Goal: Obtain resource: Download file/media

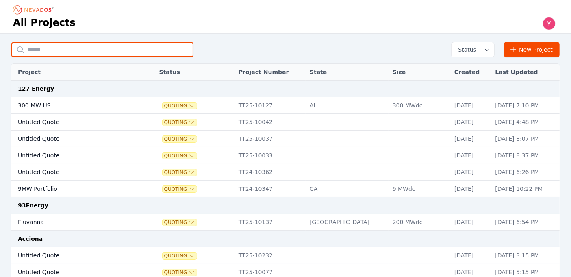
click at [142, 54] on input "text" at bounding box center [102, 49] width 182 height 15
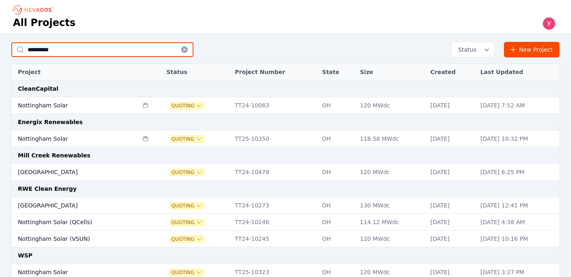
type input "**********"
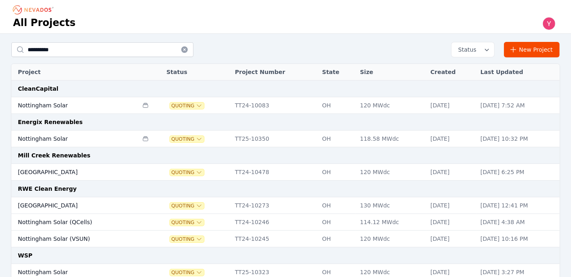
click at [100, 133] on td "Nottingham Solar" at bounding box center [74, 139] width 127 height 17
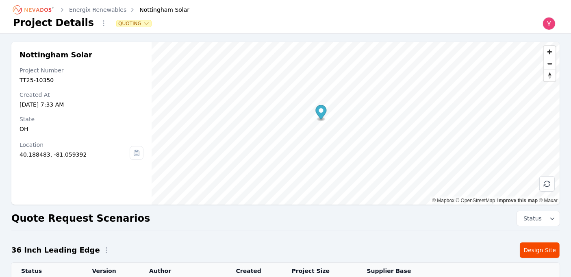
scroll to position [97, 0]
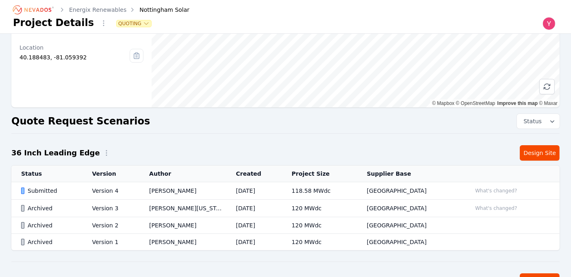
click at [215, 194] on td "Yoni Bennett" at bounding box center [182, 190] width 87 height 17
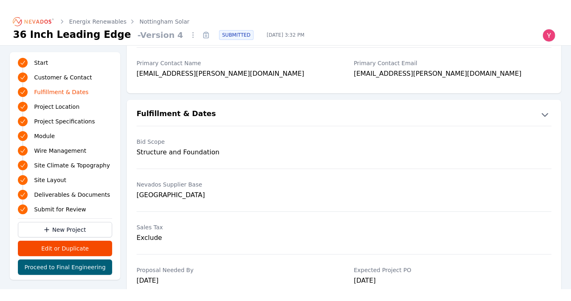
scroll to position [213, 0]
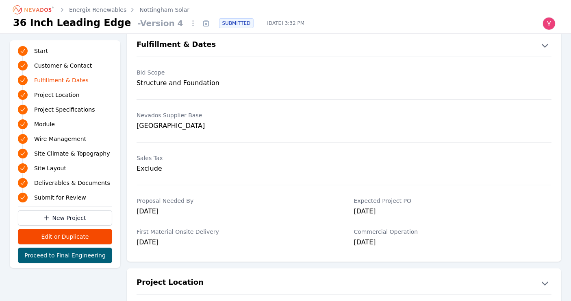
click at [45, 14] on icon "Breadcrumb" at bounding box center [33, 9] width 45 height 13
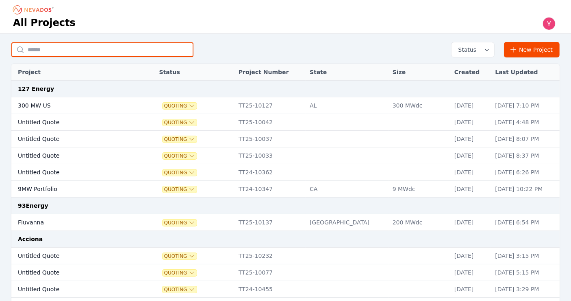
click at [173, 46] on input "text" at bounding box center [102, 49] width 182 height 15
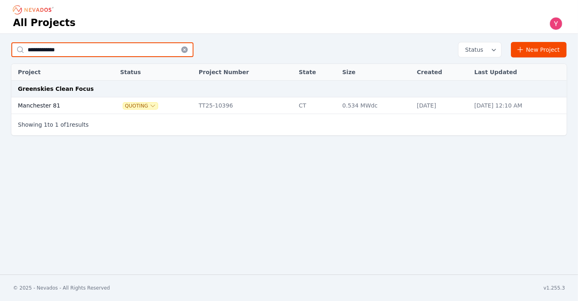
type input "**********"
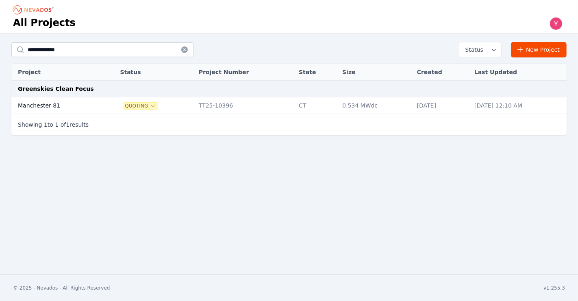
click at [169, 102] on div "Quoting" at bounding box center [155, 105] width 70 height 8
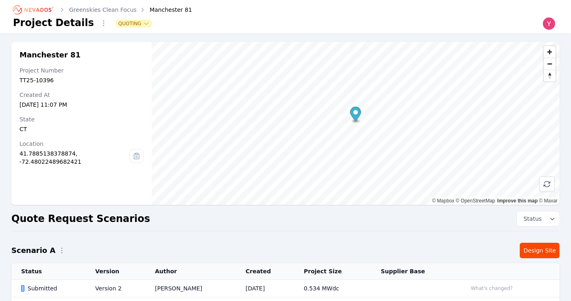
scroll to position [59, 0]
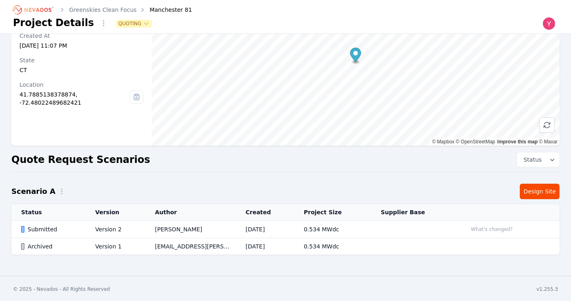
click at [154, 231] on td "Yoni Bennett" at bounding box center [190, 228] width 91 height 17
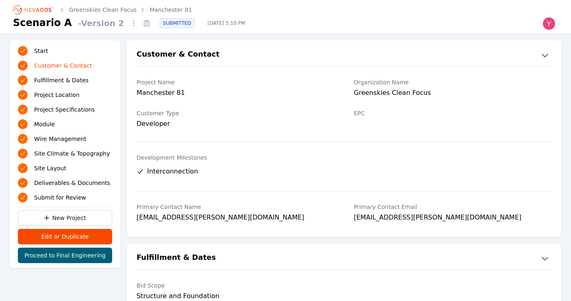
click at [144, 23] on icon at bounding box center [146, 23] width 5 height 5
click at [236, 87] on div "Project Name Manchester 81" at bounding box center [236, 88] width 198 height 31
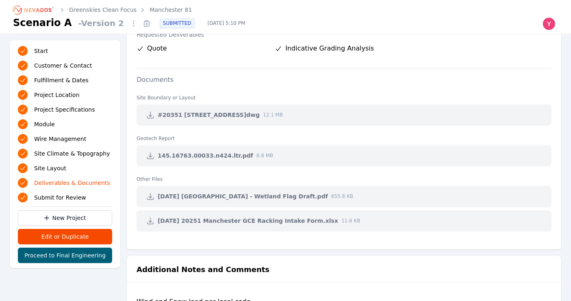
scroll to position [1683, 0]
click at [147, 112] on icon at bounding box center [150, 115] width 8 height 8
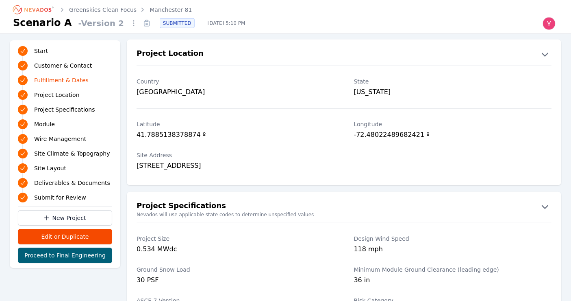
scroll to position [432, 0]
click at [111, 9] on link "Greenskies Clean Focus" at bounding box center [103, 10] width 68 height 8
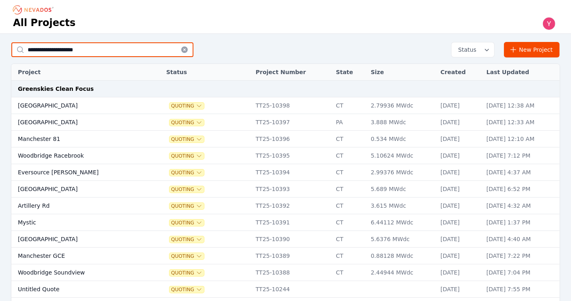
click at [114, 50] on input "**********" at bounding box center [102, 49] width 182 height 15
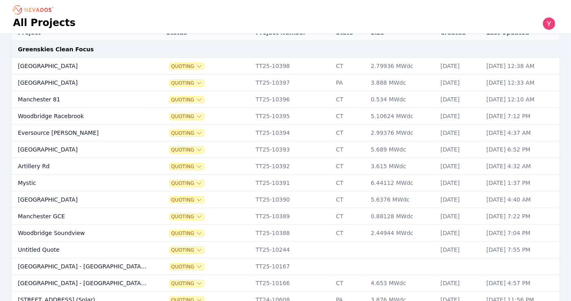
scroll to position [39, 0]
type input "**********"
click at [65, 64] on td "New Hartford" at bounding box center [81, 66] width 140 height 17
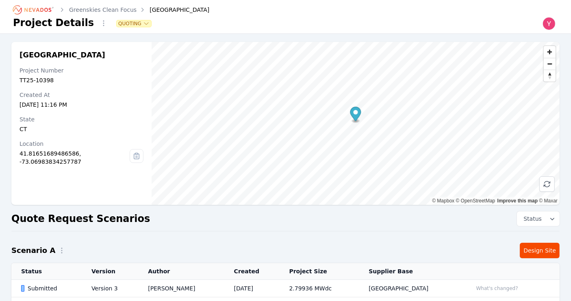
scroll to position [75, 0]
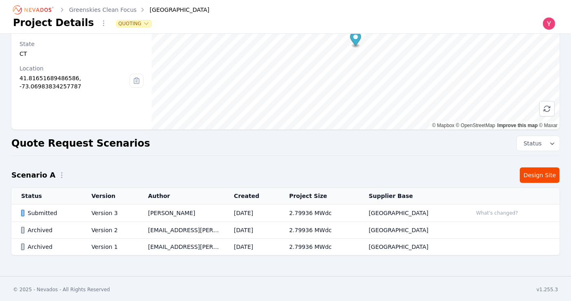
click at [247, 217] on td "Aug 18, 2025" at bounding box center [251, 212] width 55 height 17
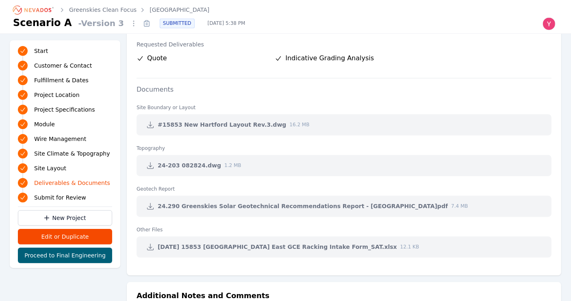
scroll to position [1684, 0]
click at [148, 123] on icon at bounding box center [150, 124] width 8 height 8
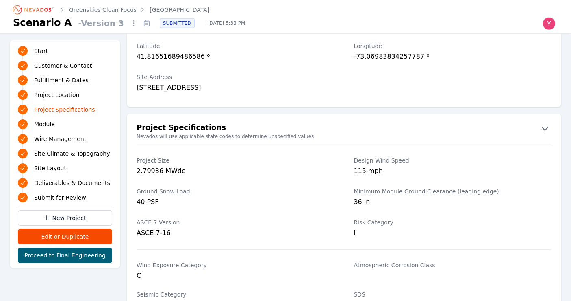
scroll to position [532, 0]
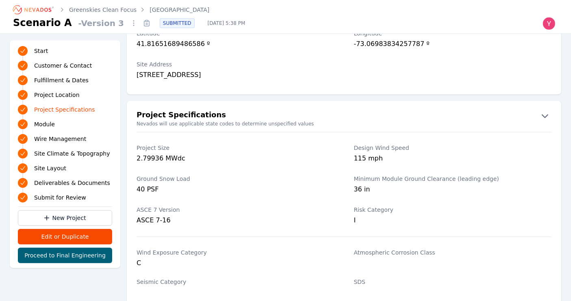
click at [374, 277] on div "SDS" at bounding box center [453, 287] width 198 height 31
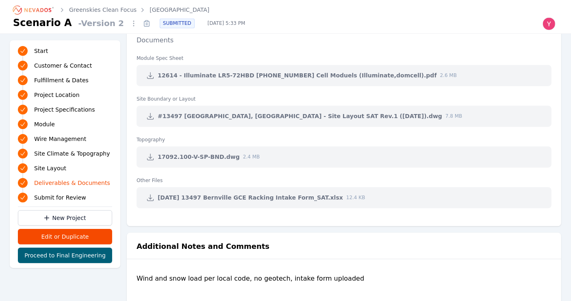
scroll to position [1643, 0]
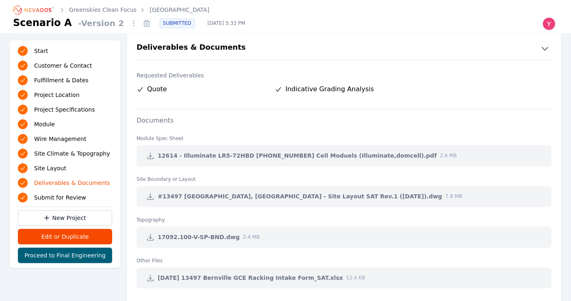
click at [146, 194] on icon at bounding box center [150, 196] width 8 height 8
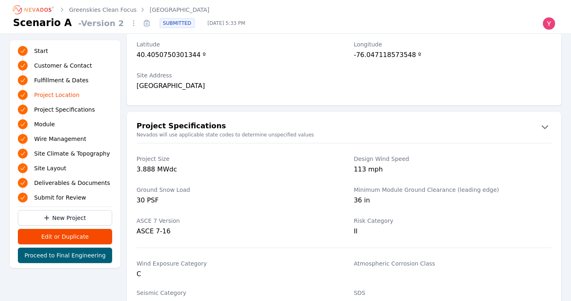
scroll to position [447, 0]
